Goal: Transaction & Acquisition: Book appointment/travel/reservation

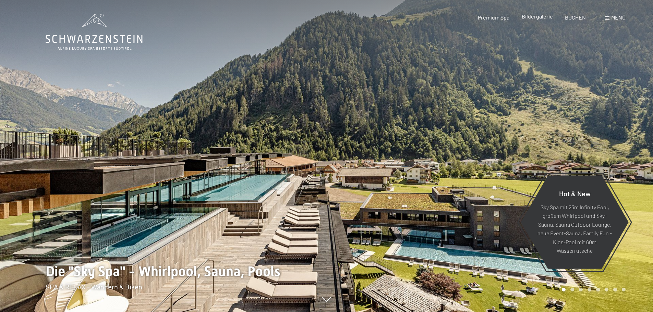
click at [543, 16] on span "Bildergalerie" at bounding box center [536, 16] width 31 height 7
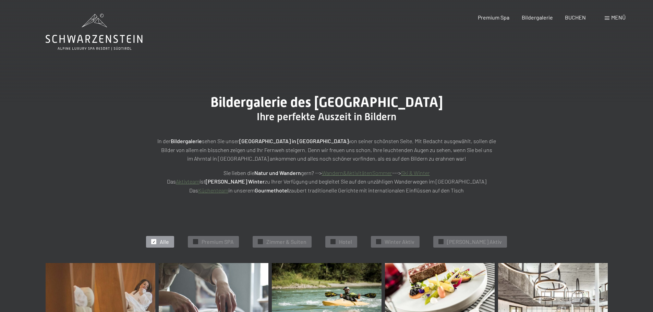
click at [90, 37] on icon at bounding box center [94, 32] width 97 height 37
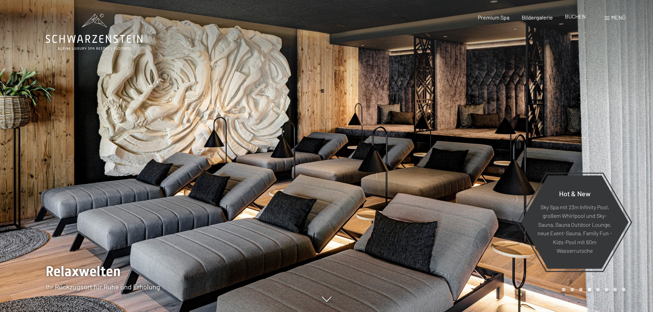
click at [581, 17] on span "BUCHEN" at bounding box center [574, 16] width 21 height 7
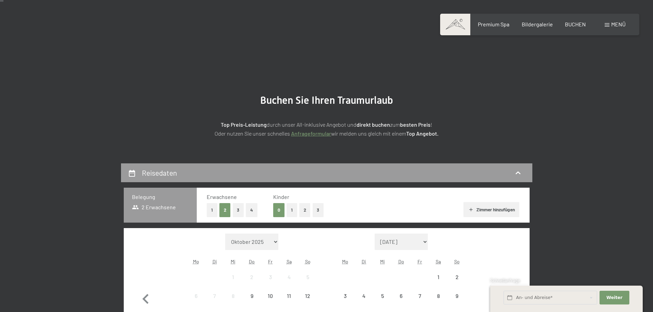
scroll to position [103, 0]
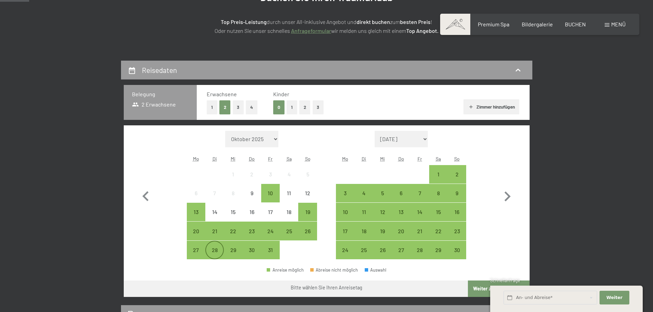
click at [218, 254] on div "28" at bounding box center [214, 255] width 17 height 17
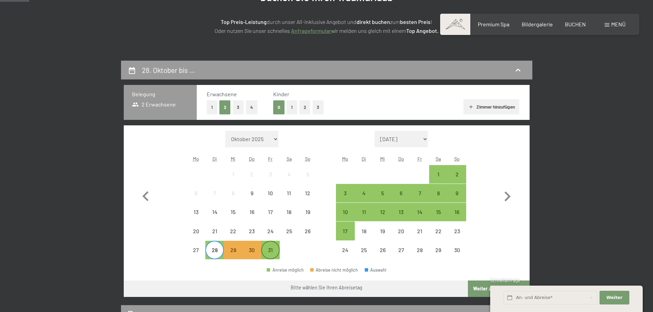
click at [269, 249] on div "31" at bounding box center [270, 255] width 17 height 17
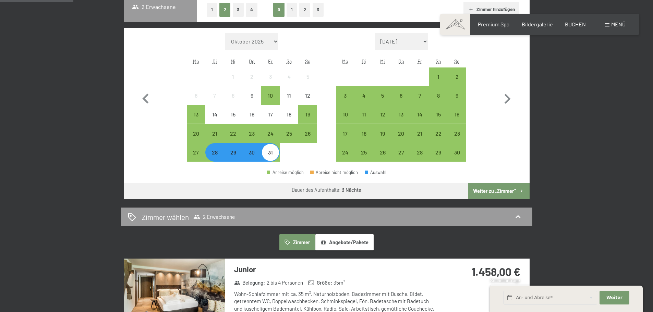
scroll to position [206, 0]
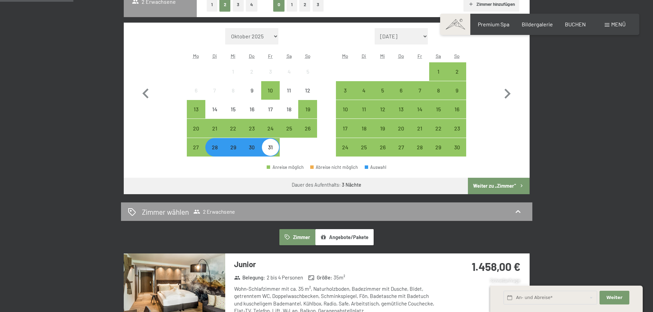
click at [499, 184] on button "Weiter zu „Zimmer“" at bounding box center [498, 186] width 61 height 16
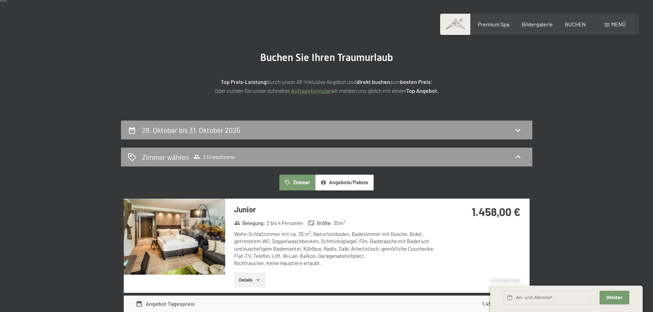
scroll to position [0, 0]
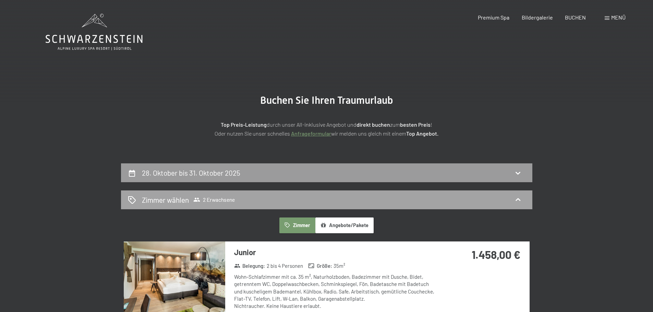
click at [469, 200] on div "Zimmer wählen 2 Erwachsene" at bounding box center [326, 200] width 397 height 10
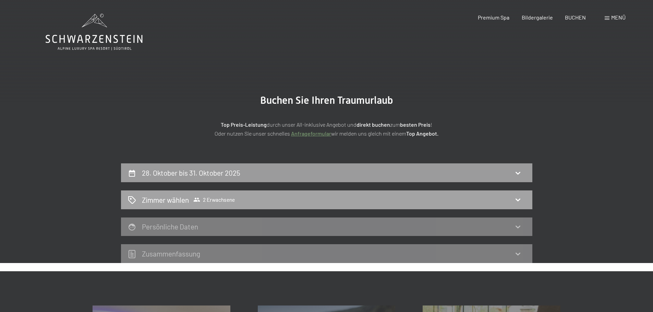
click at [522, 199] on icon at bounding box center [517, 200] width 8 height 8
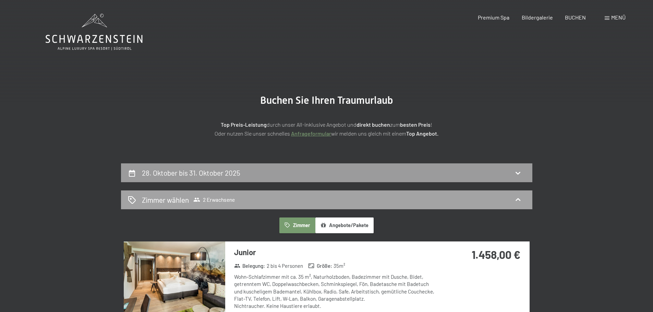
click at [523, 200] on div "Zimmer wählen 2 Erwachsene" at bounding box center [326, 200] width 397 height 10
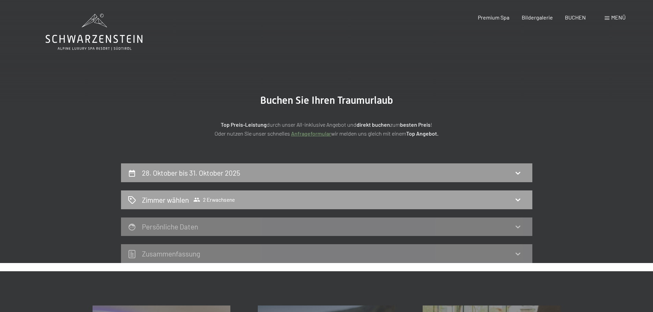
click at [223, 202] on span "2 Erwachsene" at bounding box center [213, 199] width 41 height 7
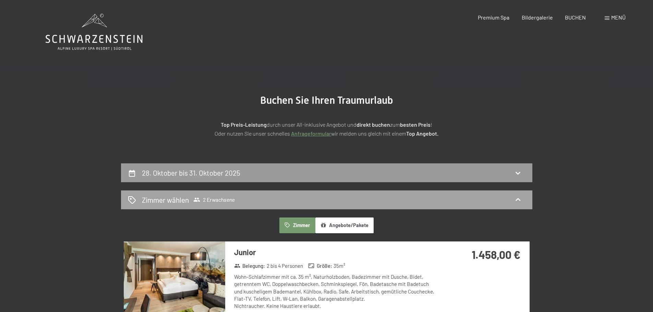
click at [133, 199] on icon at bounding box center [132, 200] width 8 height 8
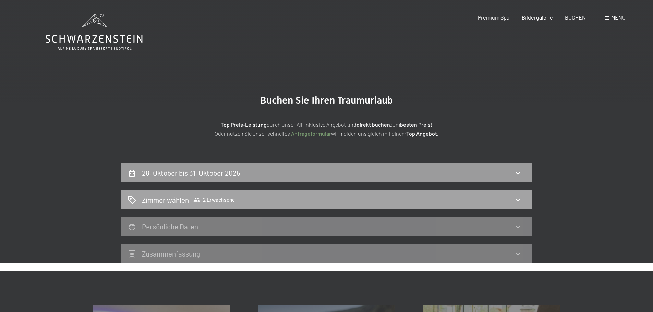
click at [510, 201] on div "Zimmer wählen 2 Erwachsene" at bounding box center [326, 200] width 397 height 10
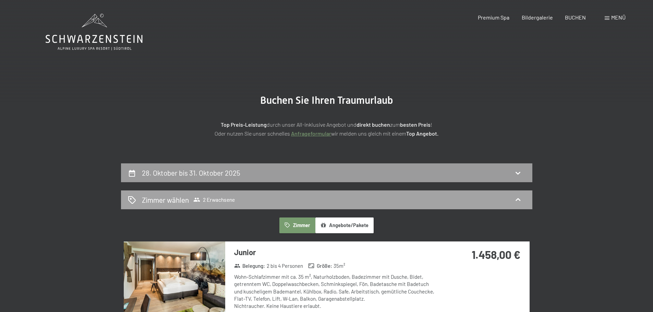
click at [513, 199] on div "Zimmer wählen 2 Erwachsene" at bounding box center [326, 200] width 397 height 10
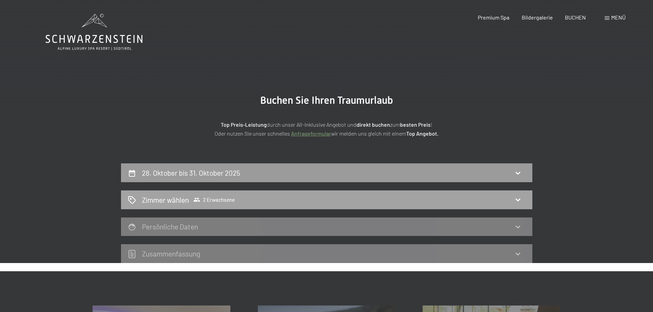
click at [437, 200] on div "Zimmer wählen 2 Erwachsene" at bounding box center [326, 200] width 397 height 10
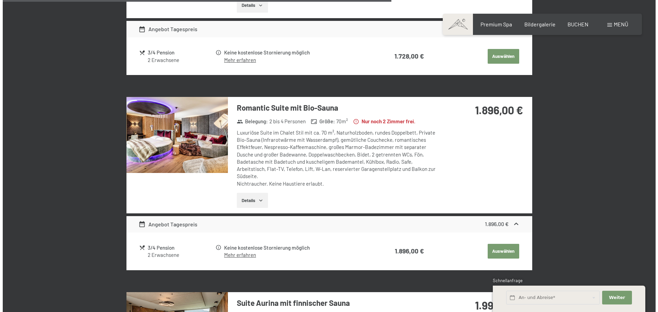
scroll to position [959, 0]
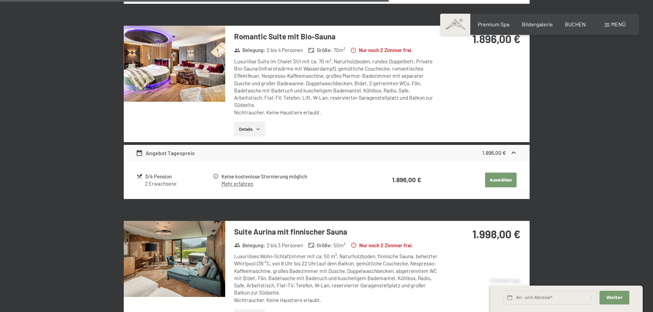
click at [622, 25] on span "Menü" at bounding box center [618, 24] width 14 height 7
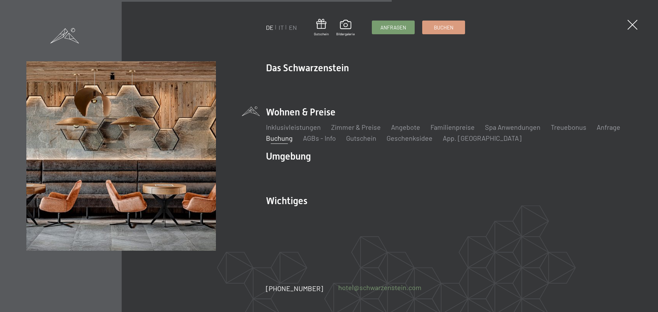
click at [362, 285] on link "hotel@ no-spam. schwarzenstein. no-spam. com" at bounding box center [379, 288] width 83 height 10
click at [367, 289] on link "hotel@ no-spam. schwarzenstein. no-spam. com" at bounding box center [379, 288] width 83 height 10
